Goal: Check status: Check status

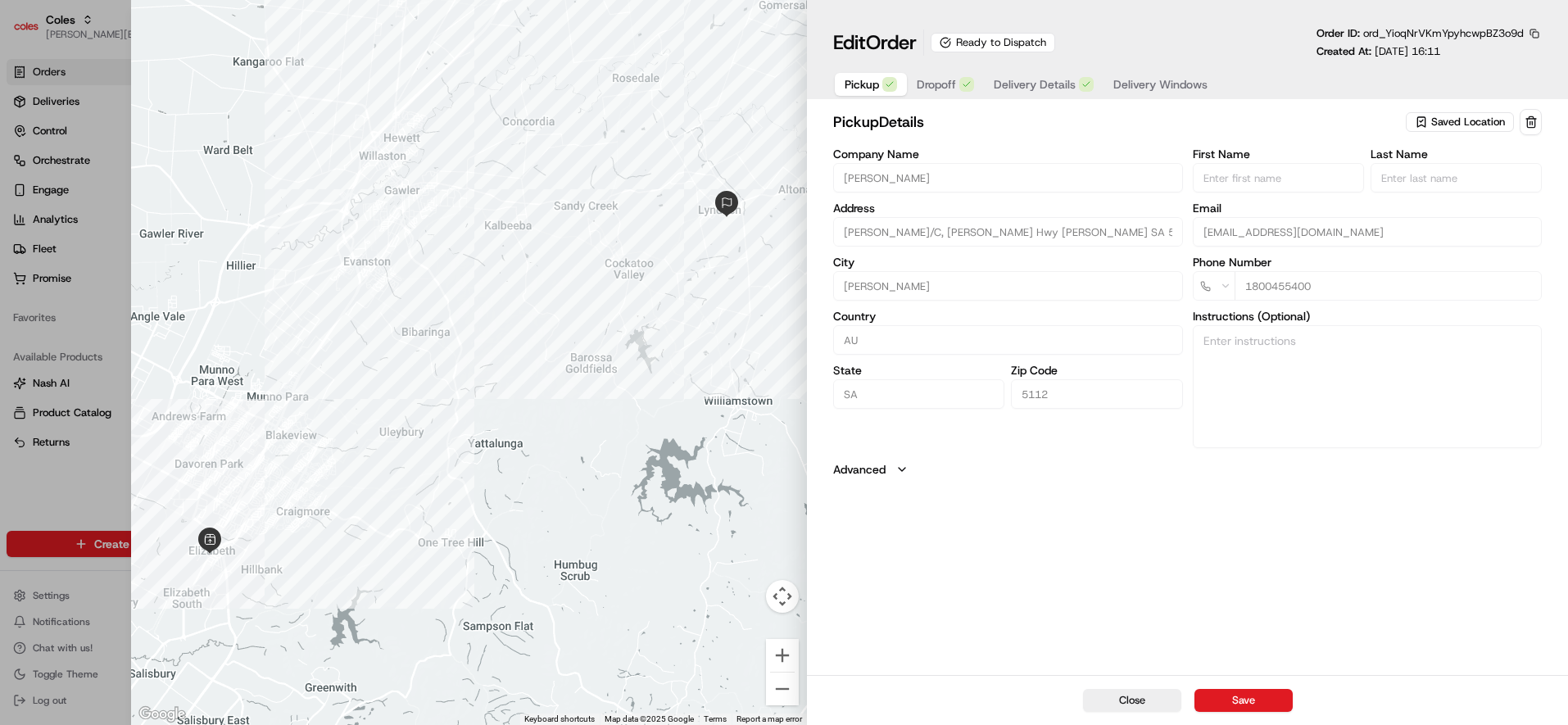
click at [1159, 78] on span "Delivery Windows" at bounding box center [1160, 84] width 94 height 16
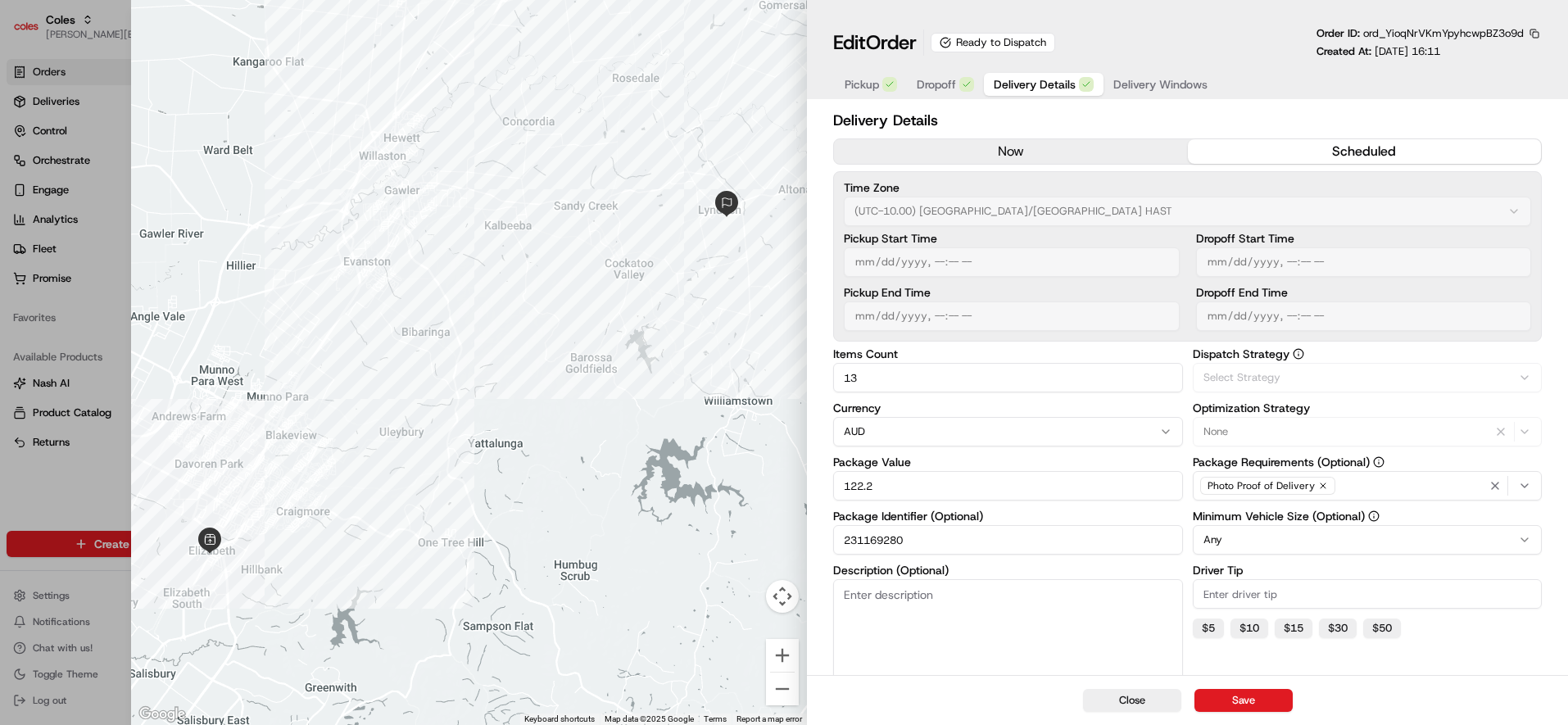
click at [1051, 84] on span "Delivery Details" at bounding box center [1035, 84] width 82 height 16
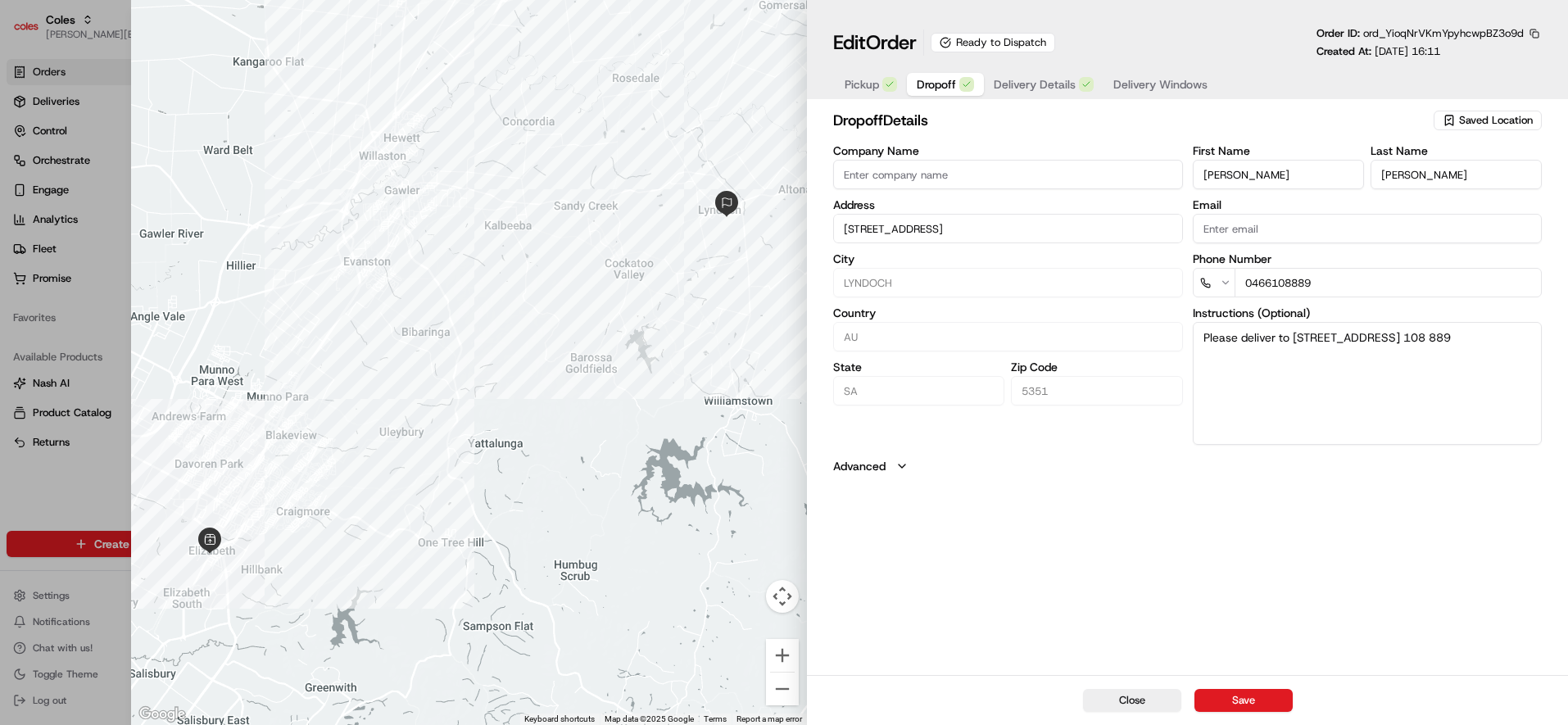
click at [948, 82] on span "Dropoff" at bounding box center [936, 84] width 39 height 16
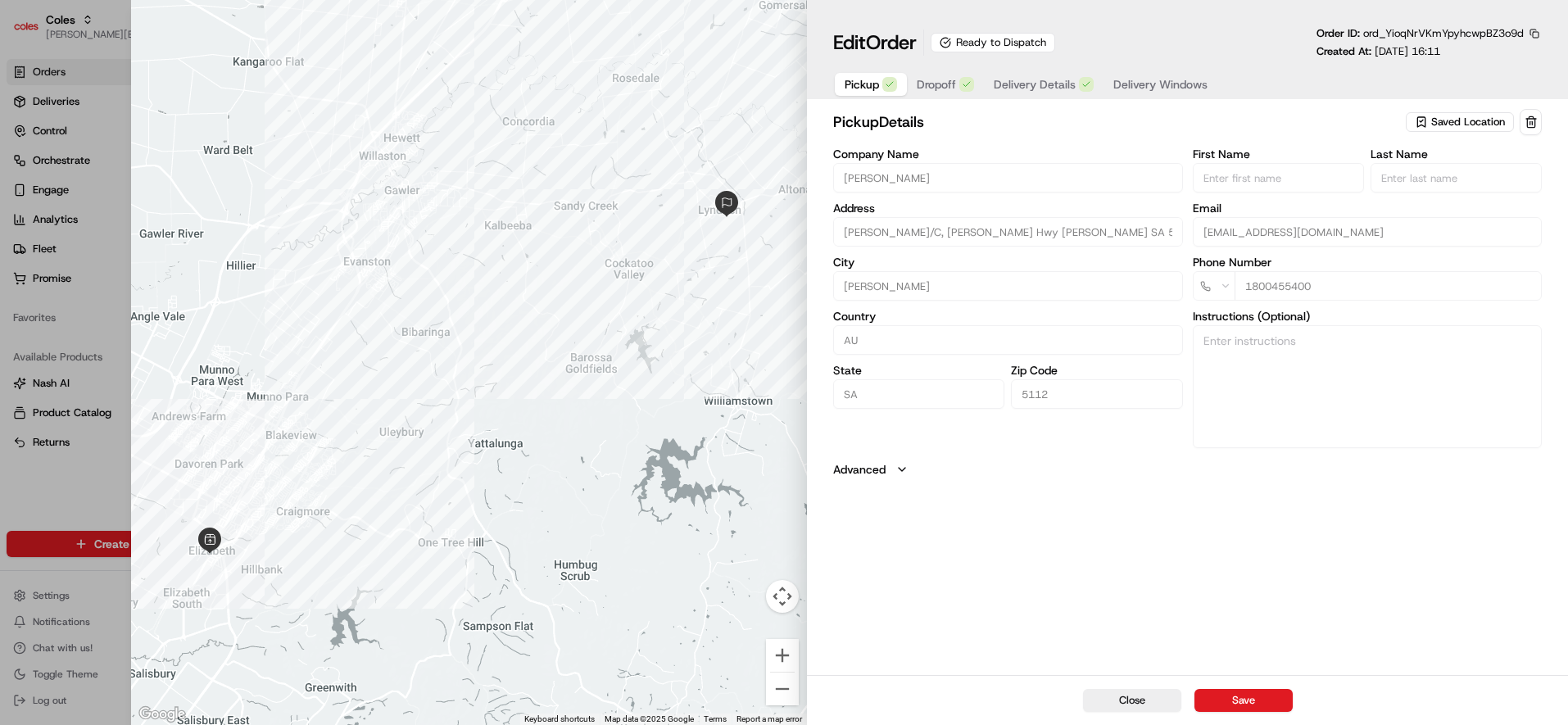
click at [852, 80] on span "Pickup" at bounding box center [862, 84] width 35 height 16
click at [68, 483] on div at bounding box center [784, 362] width 1568 height 725
type input "+1"
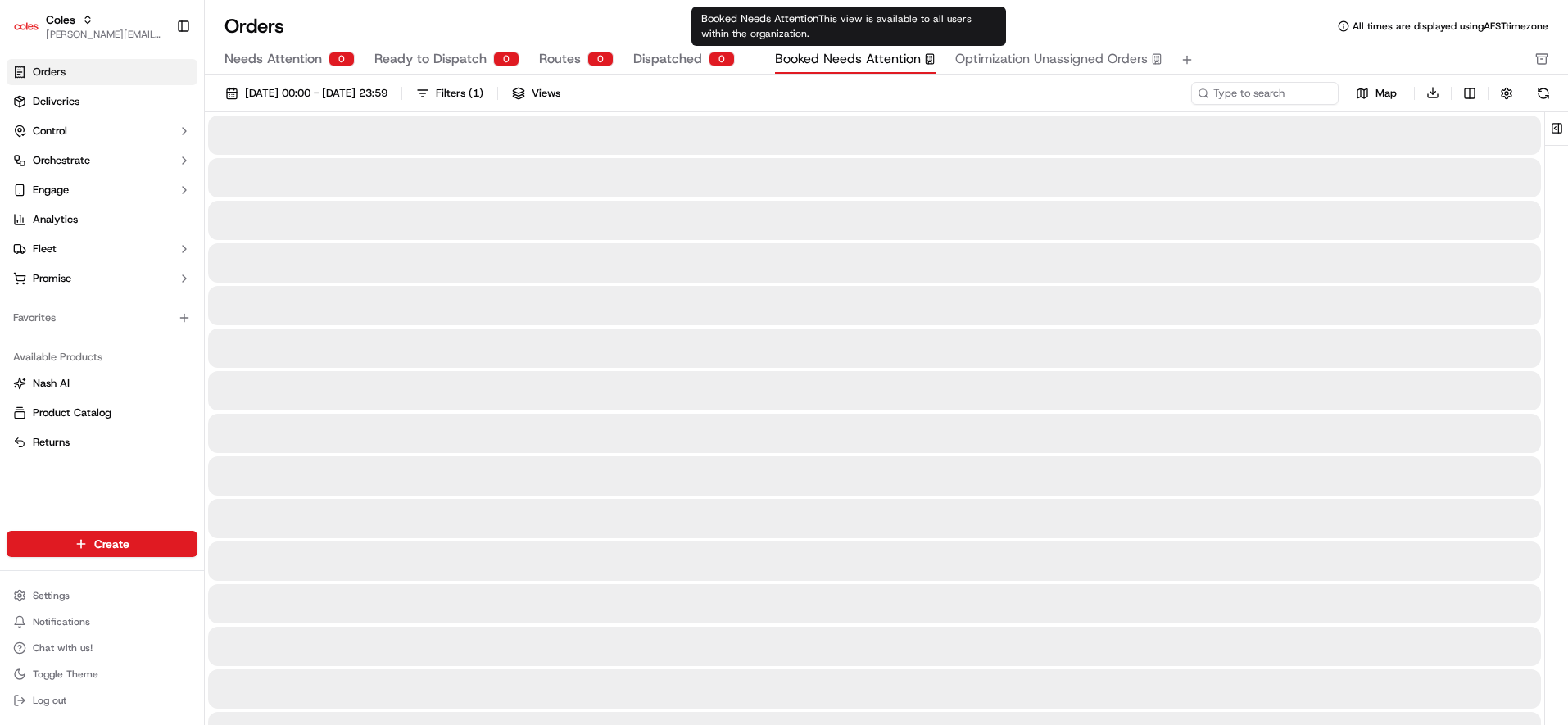
click at [845, 68] on span "Booked Needs Attention" at bounding box center [847, 59] width 146 height 20
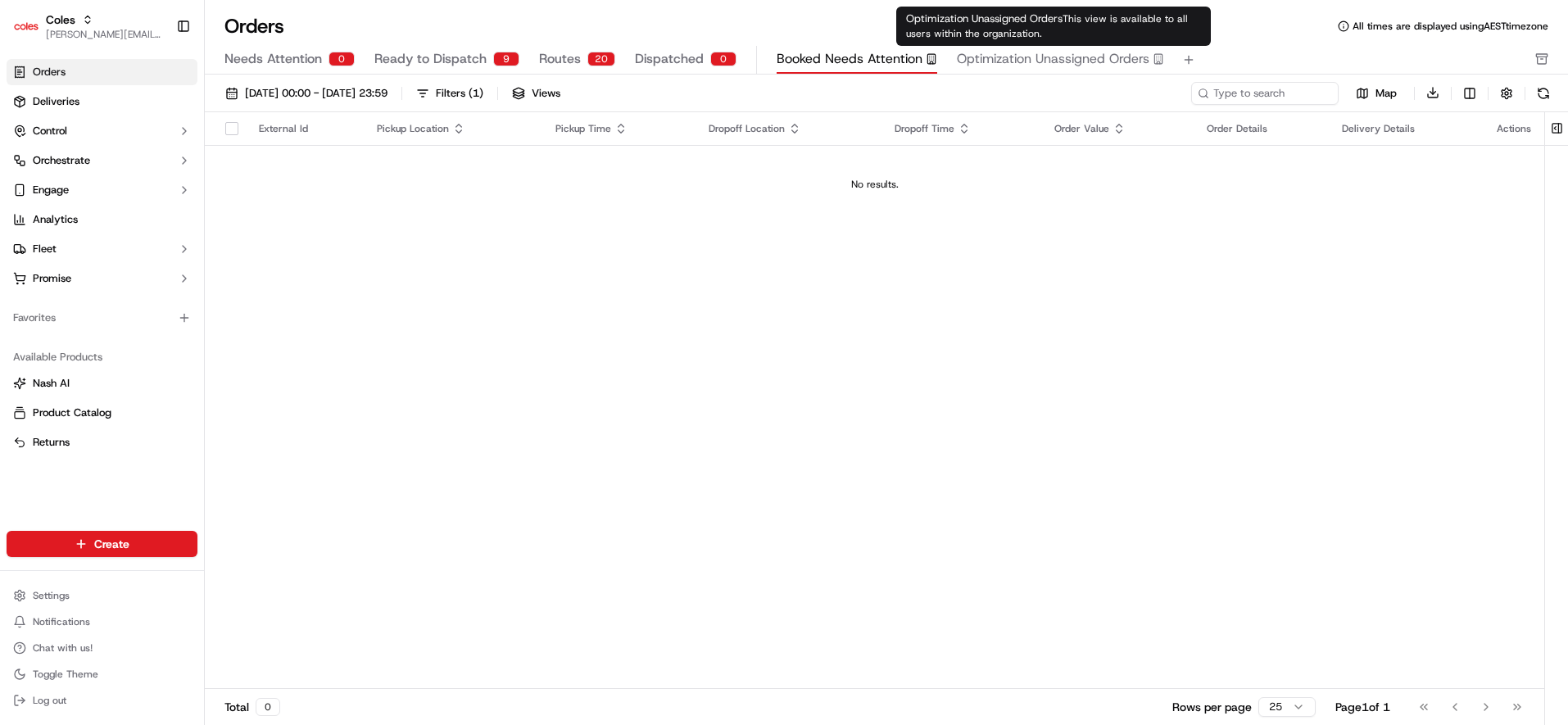
click at [1056, 59] on span "Optimization Unassigned Orders" at bounding box center [1053, 59] width 193 height 20
